Goal: Transaction & Acquisition: Purchase product/service

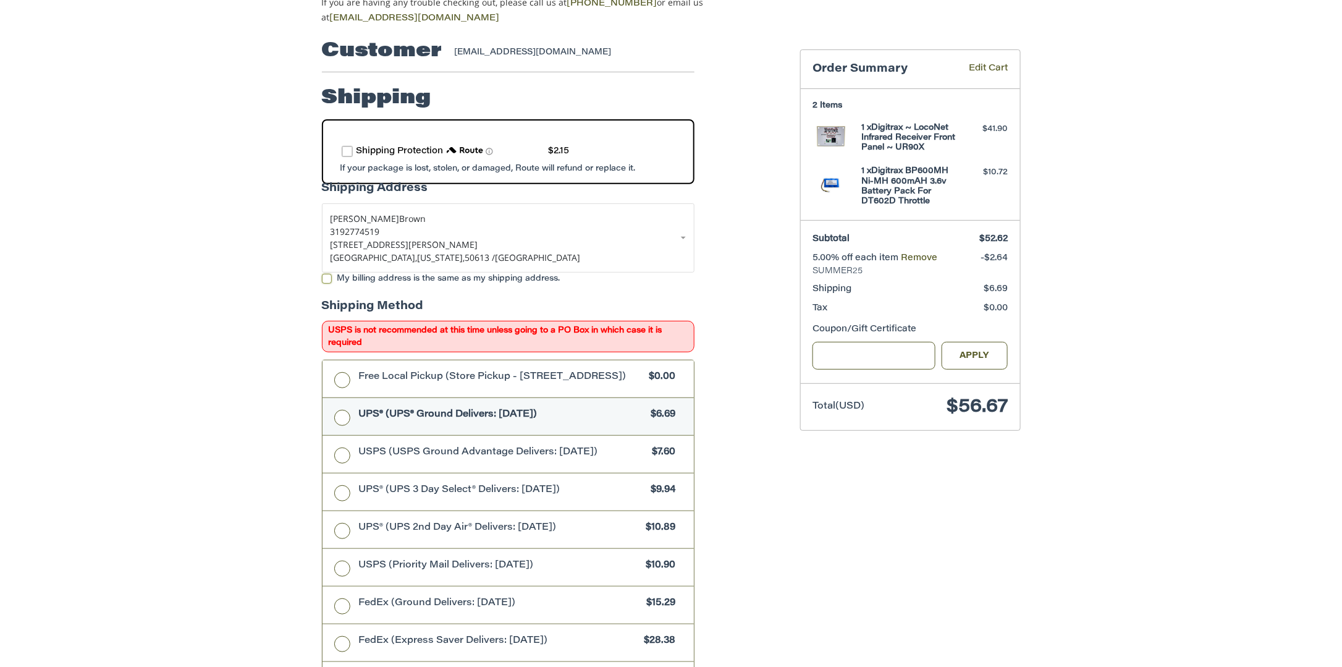
scroll to position [129, 0]
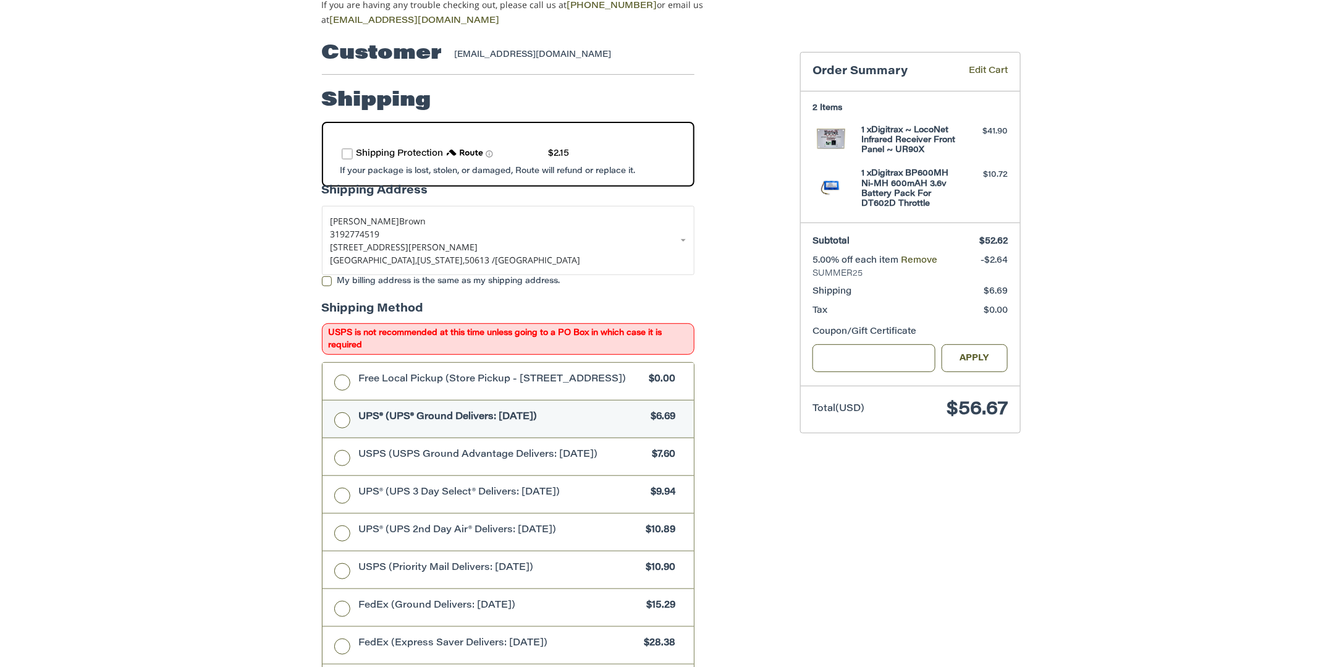
click at [346, 148] on label "route shipping protection selector element" at bounding box center [347, 153] width 11 height 11
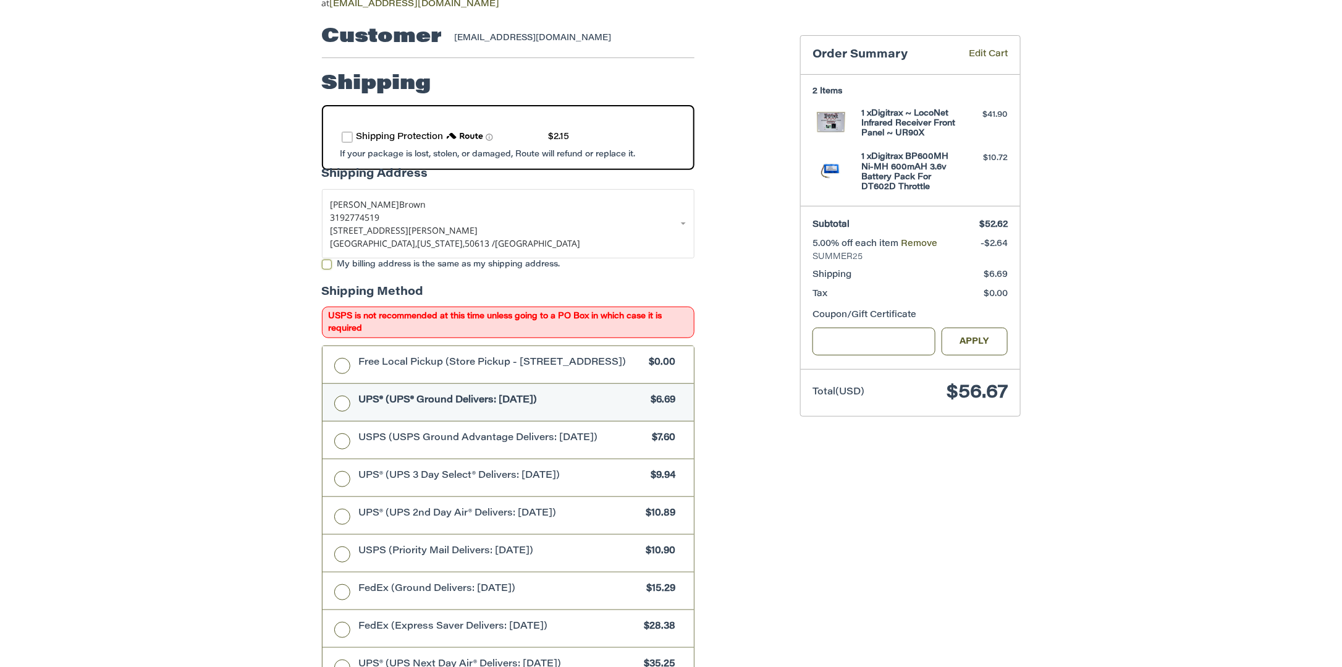
scroll to position [190, 0]
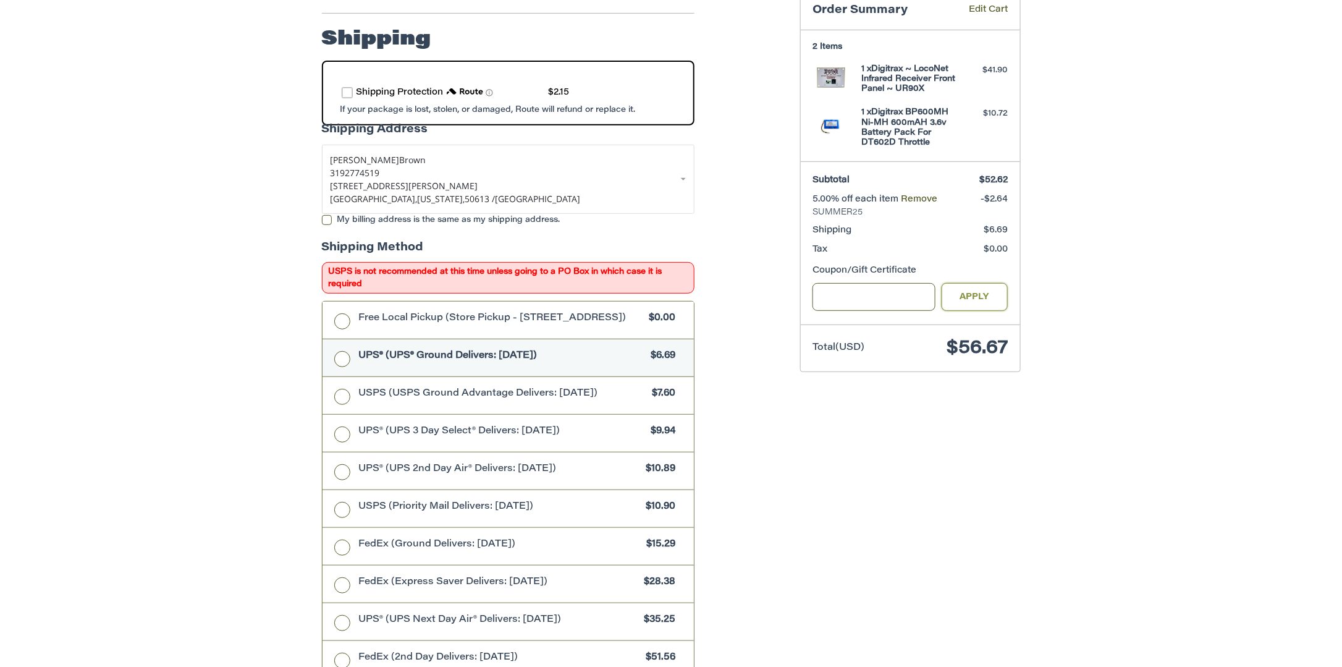
click at [977, 292] on button "Apply" at bounding box center [975, 297] width 67 height 28
click at [980, 295] on button "Apply" at bounding box center [975, 297] width 67 height 28
click at [884, 352] on span "Total (USD)" at bounding box center [858, 361] width 90 height 22
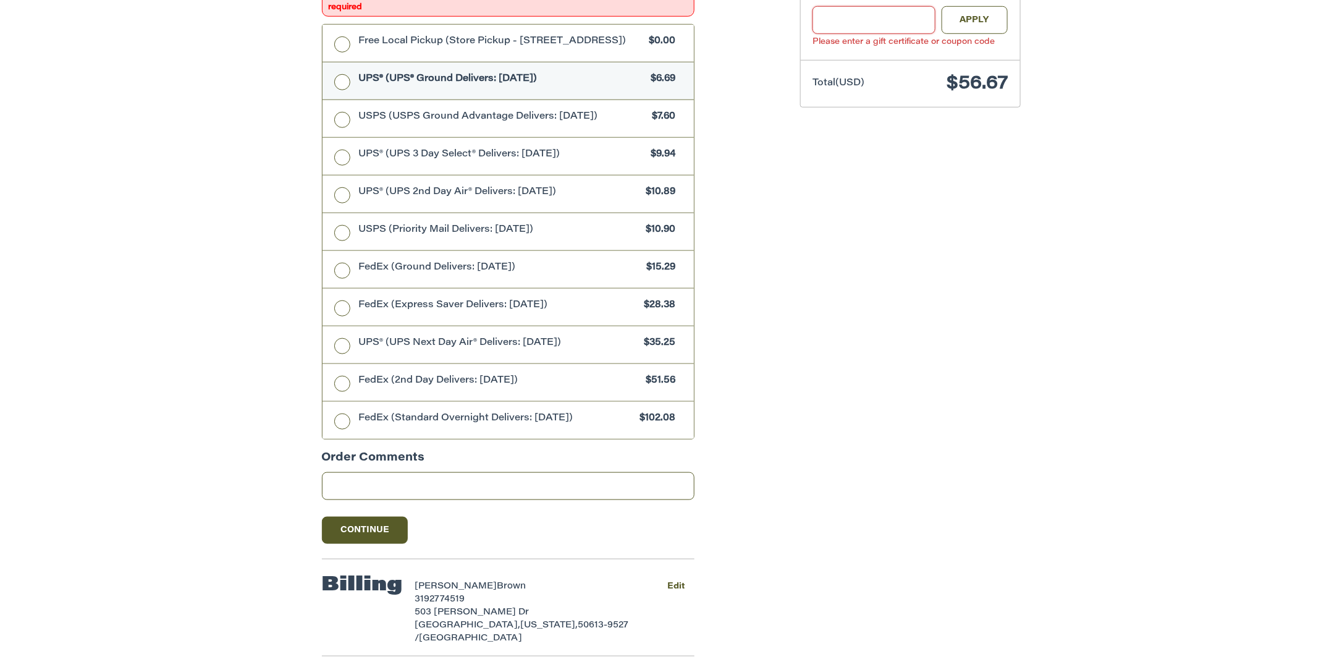
scroll to position [500, 0]
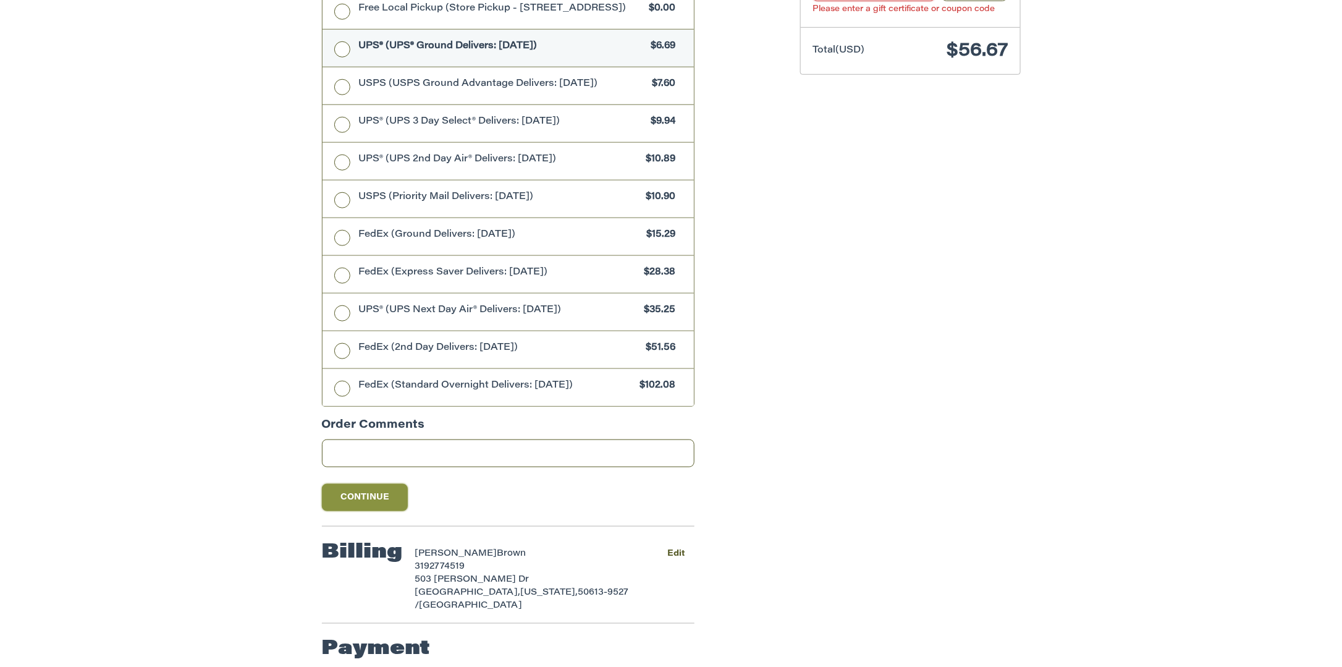
click at [375, 496] on button "Continue" at bounding box center [365, 497] width 87 height 27
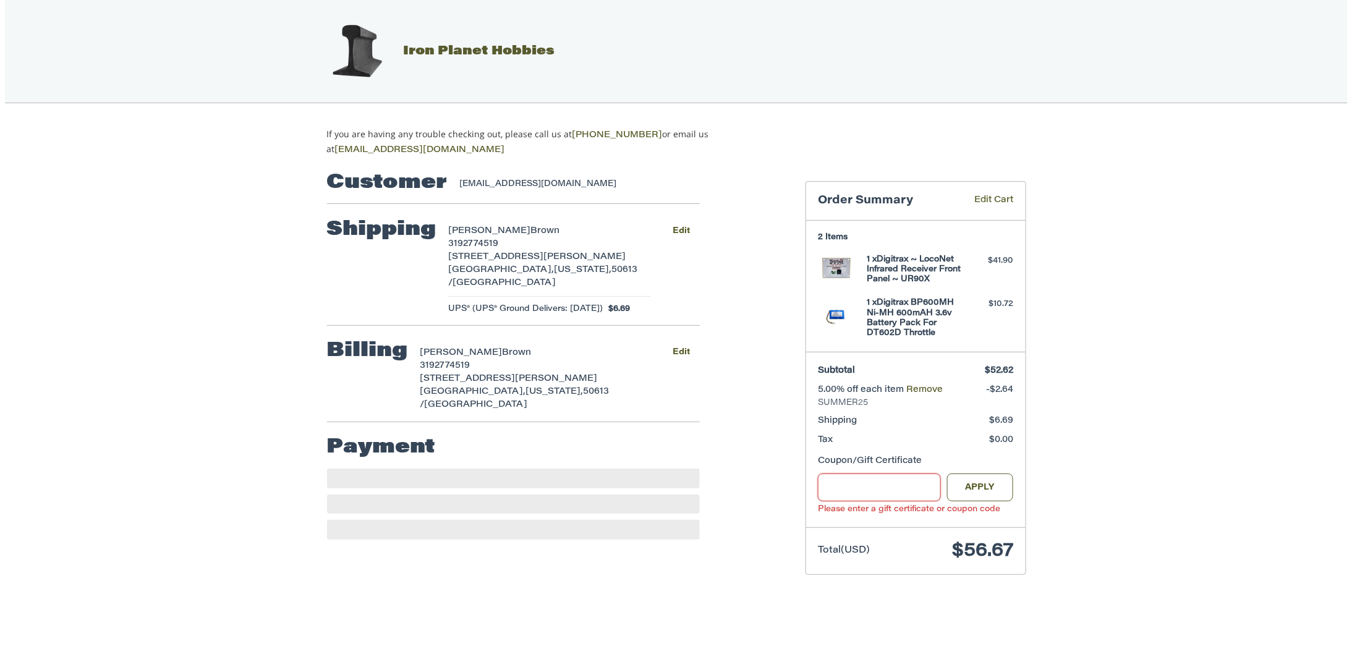
scroll to position [0, 0]
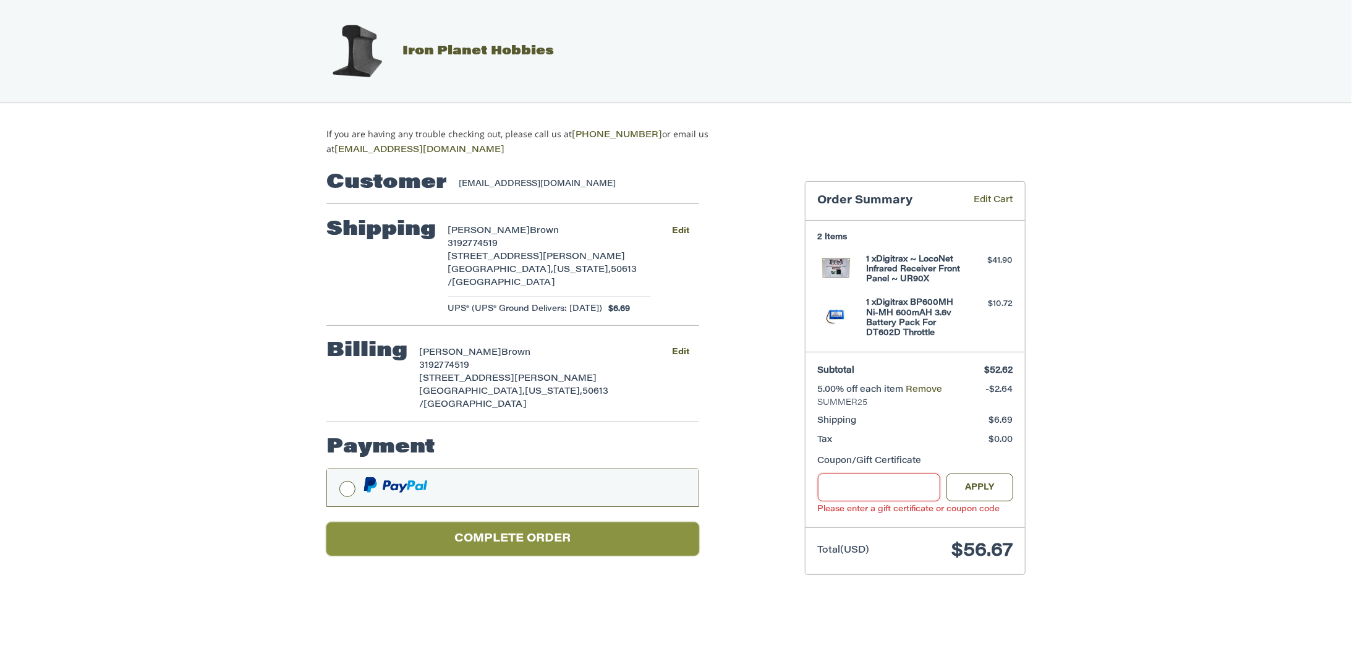
click at [535, 522] on button "Complete order" at bounding box center [512, 539] width 373 height 34
